Goal: Information Seeking & Learning: Learn about a topic

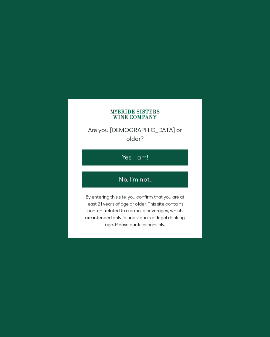
click at [159, 151] on button "Yes, I am!" at bounding box center [135, 158] width 107 height 16
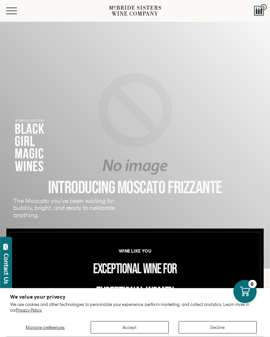
scroll to position [20, 0]
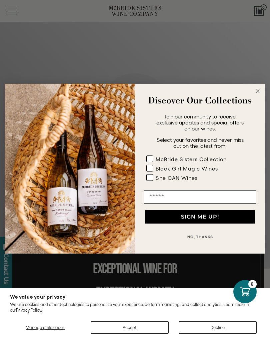
click at [256, 101] on div "Discover Our Collections" at bounding box center [200, 100] width 117 height 20
click at [258, 95] on circle "Close dialog" at bounding box center [258, 91] width 8 height 8
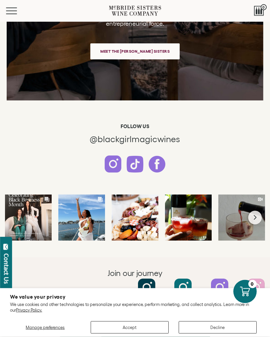
scroll to position [1409, 0]
click at [149, 334] on button "Accept" at bounding box center [130, 327] width 78 height 12
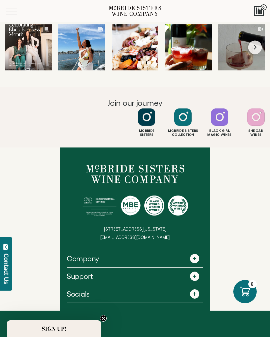
scroll to position [1590, 0]
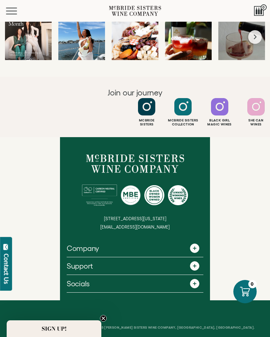
click at [202, 253] on link "Company" at bounding box center [135, 248] width 137 height 17
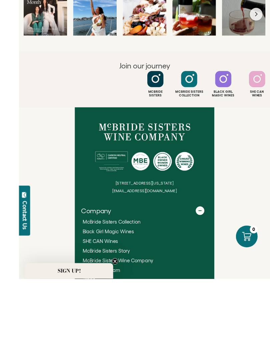
scroll to position [1684, 0]
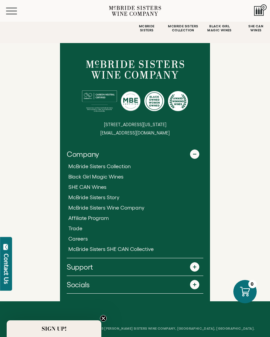
click at [137, 209] on span "McBride Sisters Wine Company" at bounding box center [106, 208] width 76 height 6
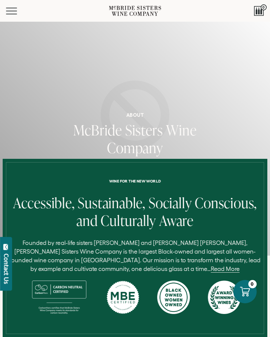
click at [211, 272] on link "Read More" at bounding box center [225, 269] width 29 height 7
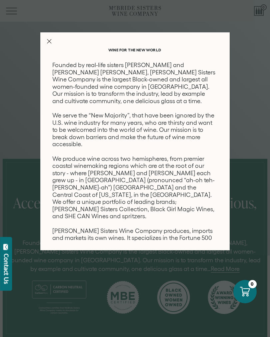
click at [54, 40] on div "Wine for the new world Founded by real-life sisters Robin McBride and Andréa Mc…" at bounding box center [135, 141] width 190 height 218
click at [50, 40] on line "Close Modal" at bounding box center [49, 41] width 4 height 4
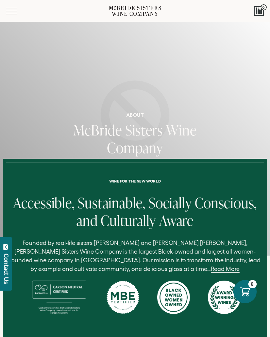
click at [15, 13] on button "Menu" at bounding box center [18, 11] width 24 height 7
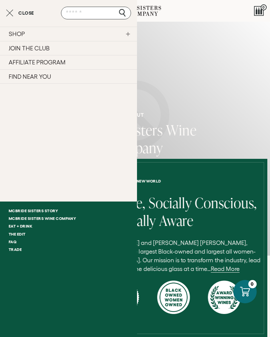
click at [15, 243] on link "FAQ" at bounding box center [68, 242] width 137 height 8
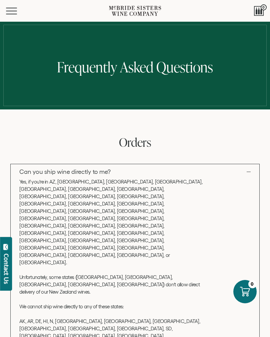
click at [258, 14] on div at bounding box center [259, 11] width 10 height 10
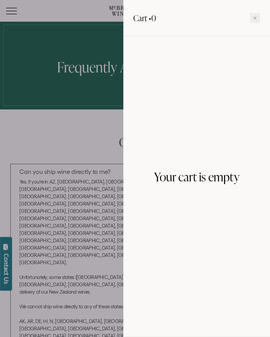
click at [84, 40] on div at bounding box center [135, 168] width 270 height 337
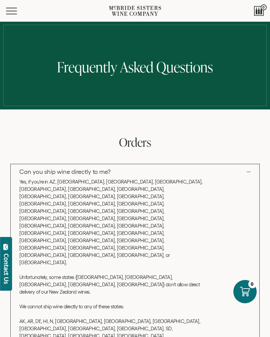
click at [12, 14] on span "Mobile Menu Trigger" at bounding box center [11, 14] width 11 height 1
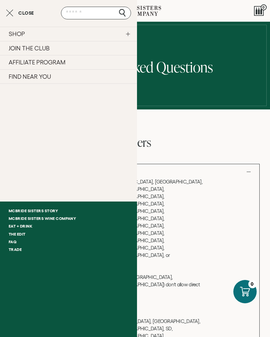
click at [32, 227] on link "Eat + Drink" at bounding box center [68, 226] width 137 height 8
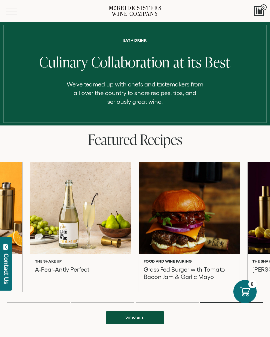
click at [74, 221] on div at bounding box center [80, 208] width 101 height 92
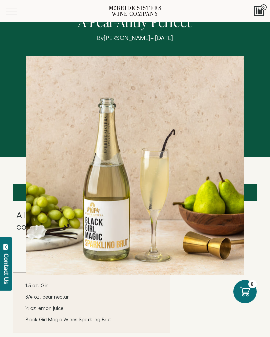
scroll to position [25, 0]
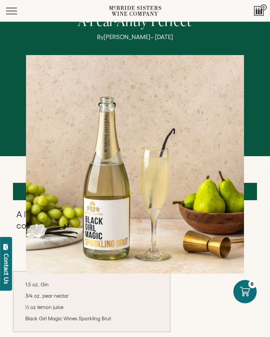
click at [250, 197] on div "A-Pear-Antly Perfect By Tiffanie Barriere – February 28, 2024" at bounding box center [135, 143] width 270 height 261
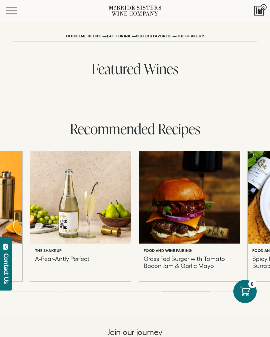
scroll to position [500, 0]
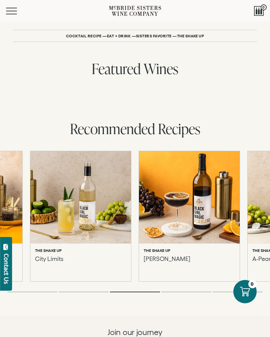
click at [204, 205] on div at bounding box center [189, 197] width 101 height 92
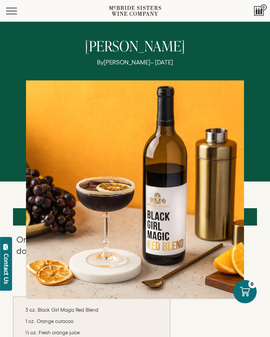
click at [170, 233] on div at bounding box center [135, 189] width 219 height 219
click at [167, 245] on div at bounding box center [135, 189] width 219 height 219
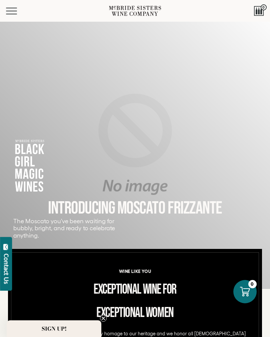
click at [109, 324] on div "Exceptional" at bounding box center [120, 313] width 47 height 23
click at [108, 320] on span "Exceptional" at bounding box center [120, 312] width 47 height 17
click at [106, 320] on circle "Close teaser" at bounding box center [103, 318] width 6 height 6
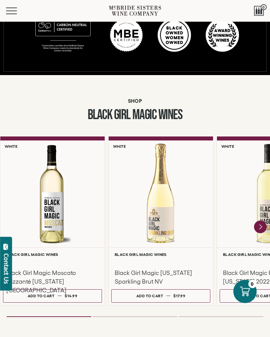
scroll to position [346, 0]
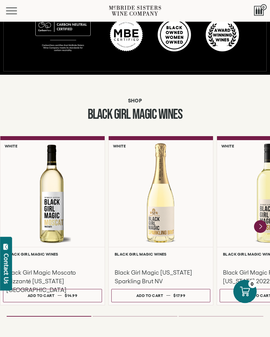
click at [167, 224] on div at bounding box center [161, 194] width 104 height 107
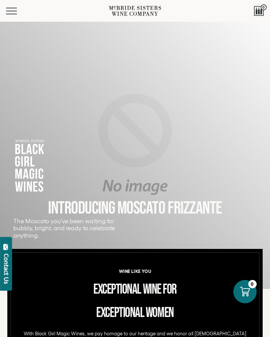
scroll to position [357, 0]
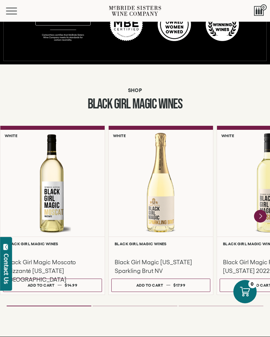
click at [57, 205] on div at bounding box center [52, 183] width 104 height 107
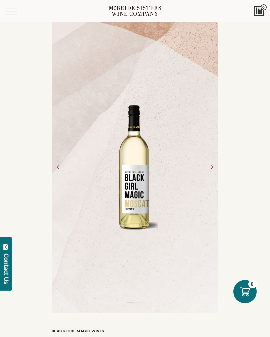
click at [217, 176] on button "Next" at bounding box center [212, 167] width 17 height 17
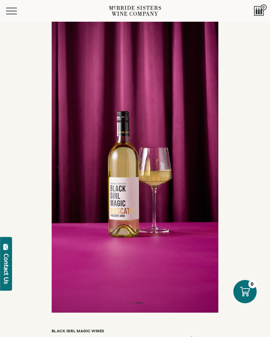
click at [214, 176] on button "Next" at bounding box center [212, 167] width 17 height 17
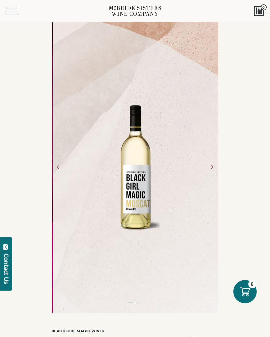
click at [218, 176] on button "Next" at bounding box center [212, 167] width 17 height 17
